Goal: Information Seeking & Learning: Learn about a topic

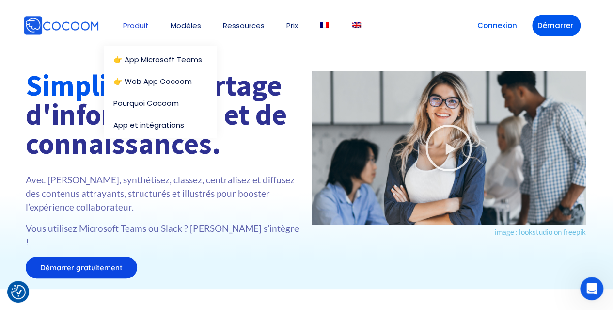
click at [142, 25] on link "Produit" at bounding box center [136, 25] width 26 height 7
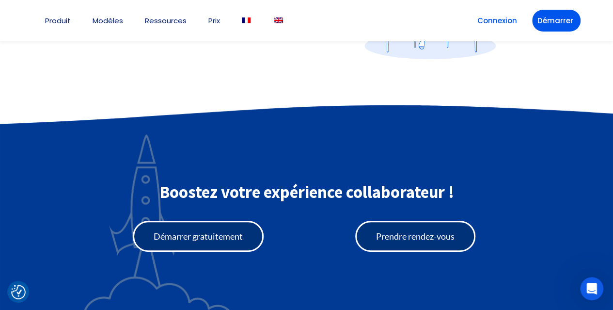
scroll to position [2196, 0]
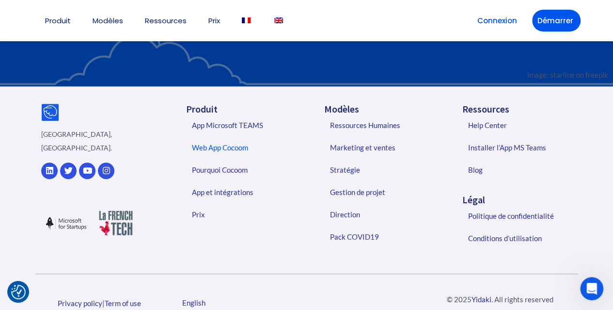
click at [239, 136] on link "Web App Cocoom" at bounding box center [244, 147] width 125 height 22
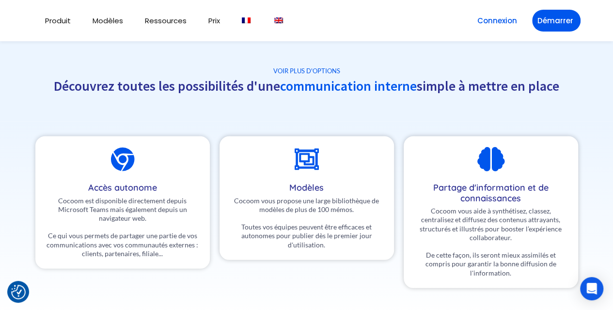
scroll to position [3222, 0]
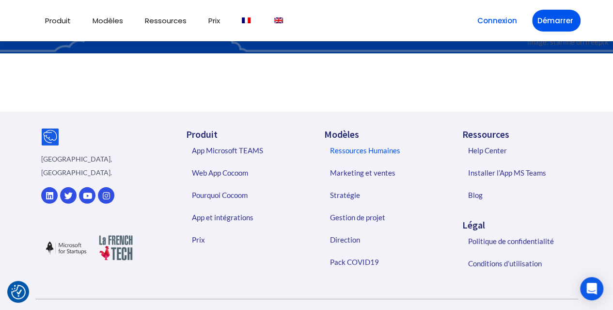
click at [362, 139] on link "Ressources Humaines" at bounding box center [383, 150] width 125 height 22
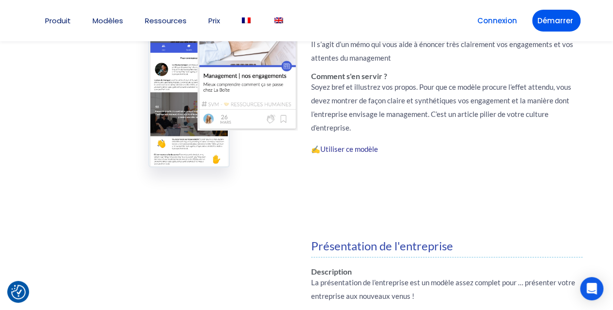
scroll to position [968, 0]
